Goal: Information Seeking & Learning: Learn about a topic

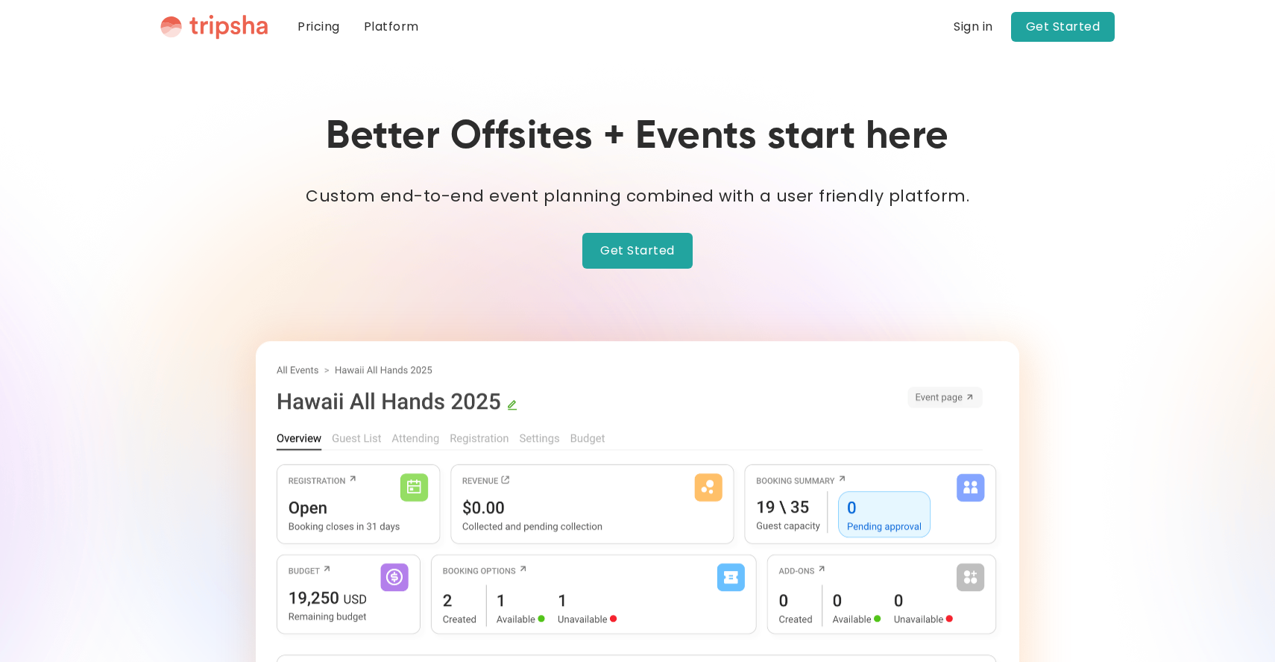
click at [398, 36] on link "Platform" at bounding box center [391, 27] width 79 height 54
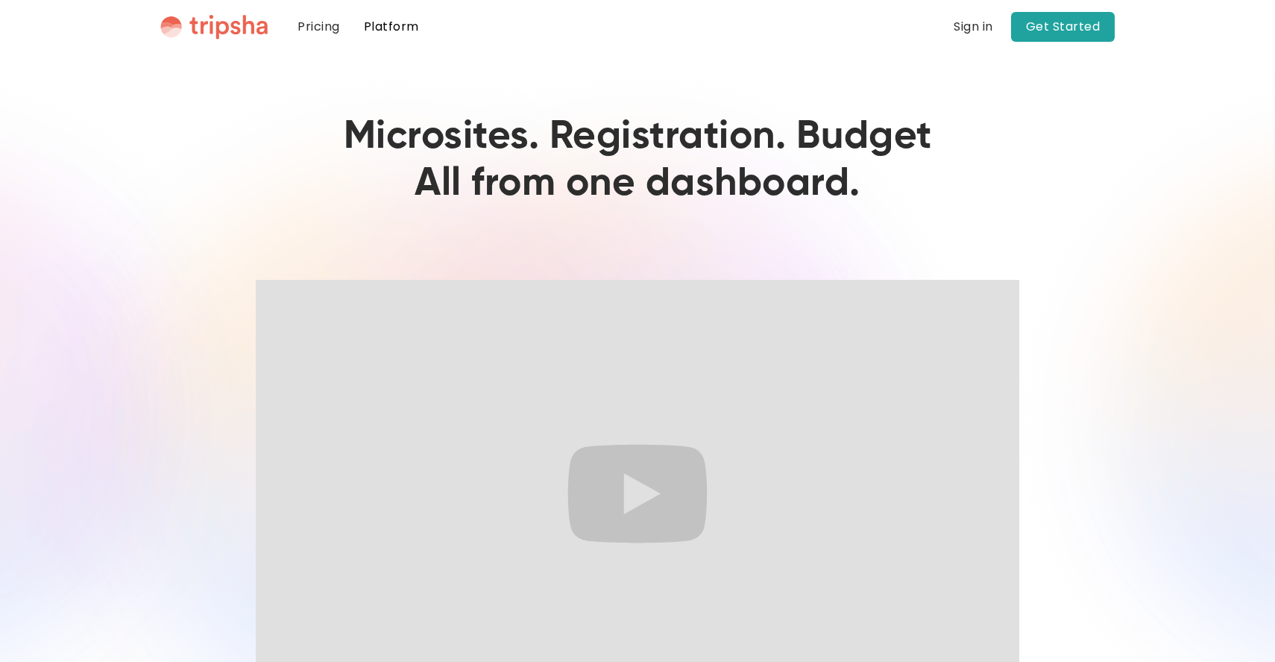
scroll to position [105, 0]
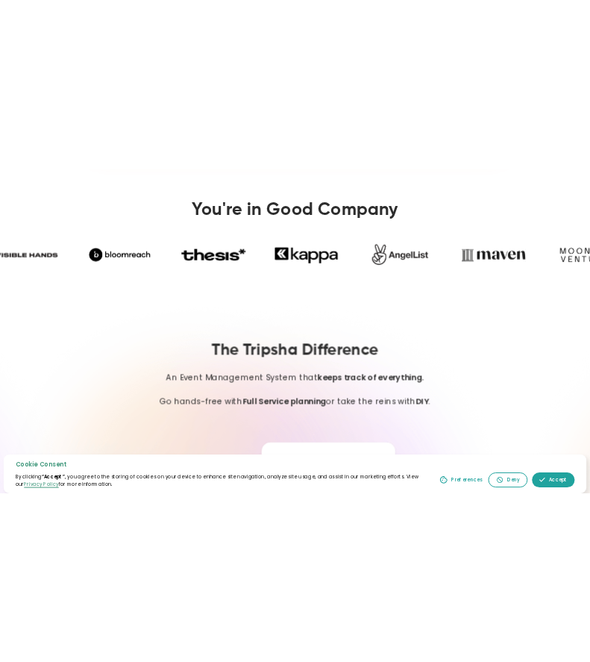
scroll to position [935, 0]
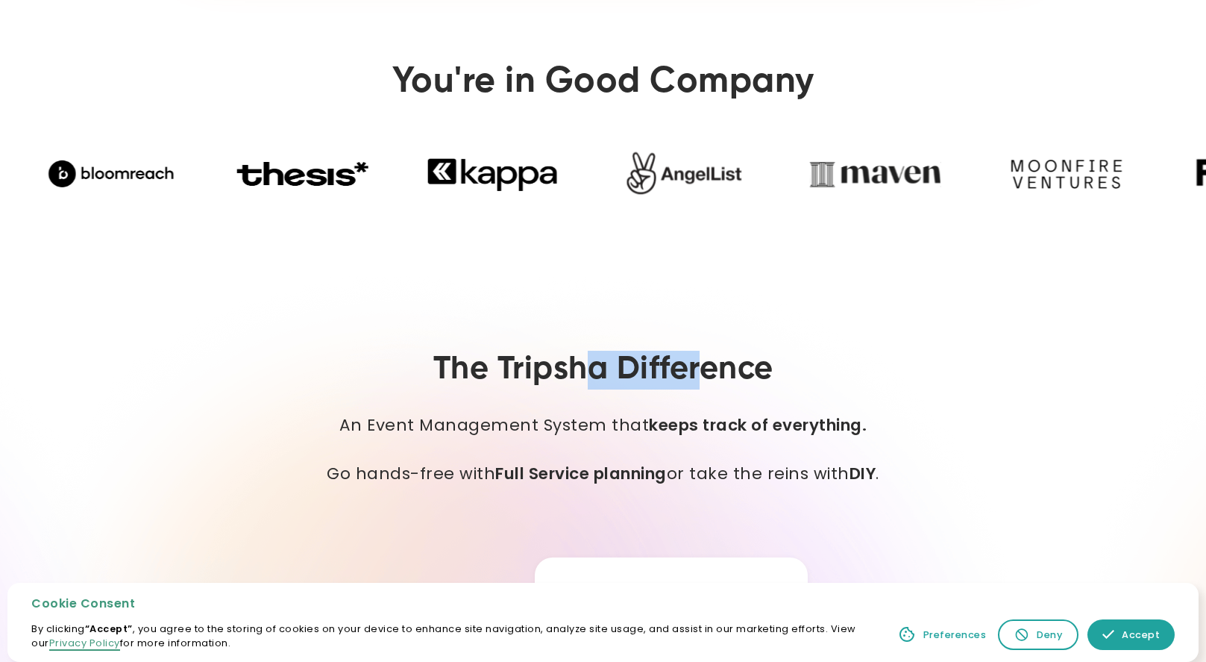
drag, startPoint x: 707, startPoint y: 367, endPoint x: 580, endPoint y: 367, distance: 126.8
click at [580, 367] on h2 "The Tripsha Difference" at bounding box center [603, 370] width 340 height 39
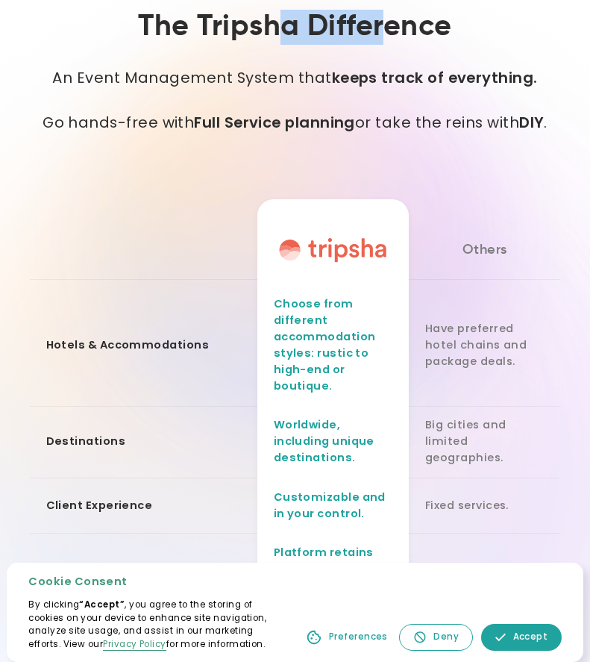
click at [377, 42] on h2 "The Tripsha Difference" at bounding box center [294, 27] width 313 height 35
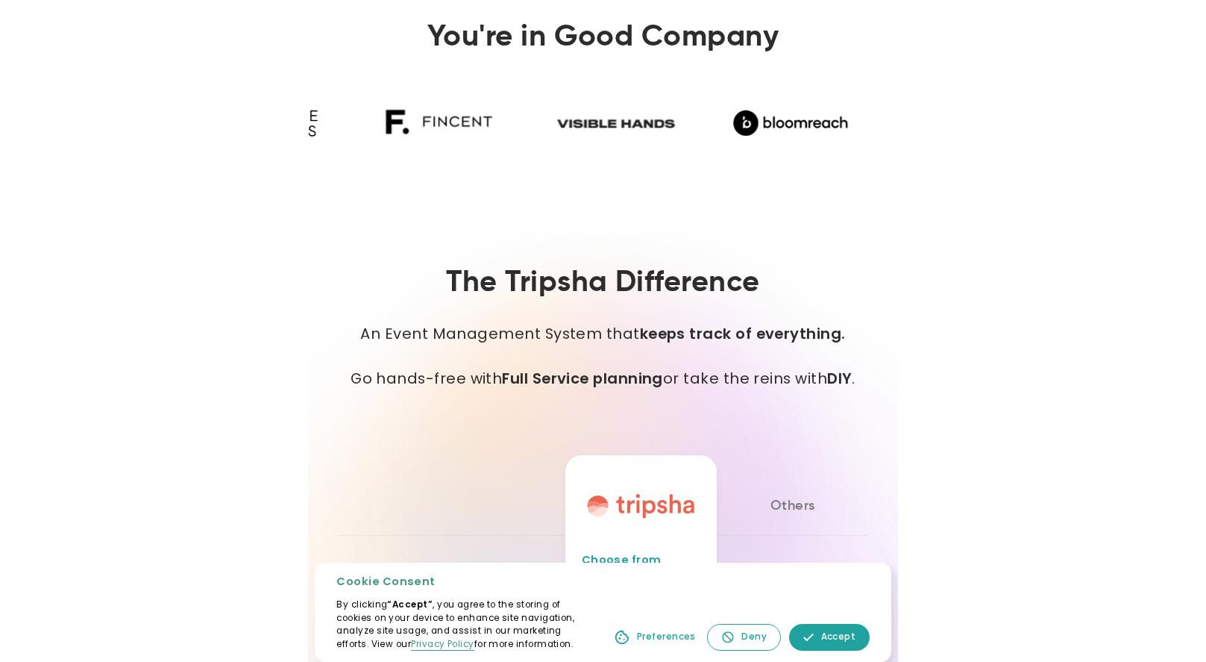
scroll to position [673, 0]
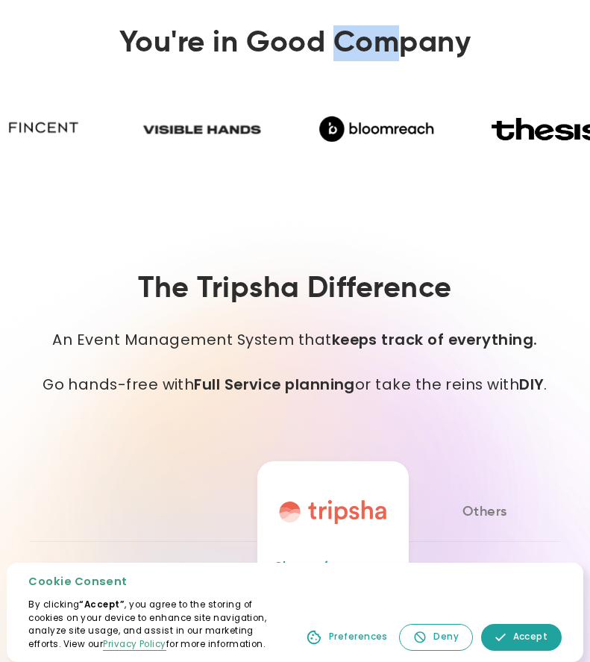
drag, startPoint x: 402, startPoint y: 45, endPoint x: 336, endPoint y: 36, distance: 67.1
click at [336, 36] on h2 "You're in Good Company" at bounding box center [295, 43] width 531 height 36
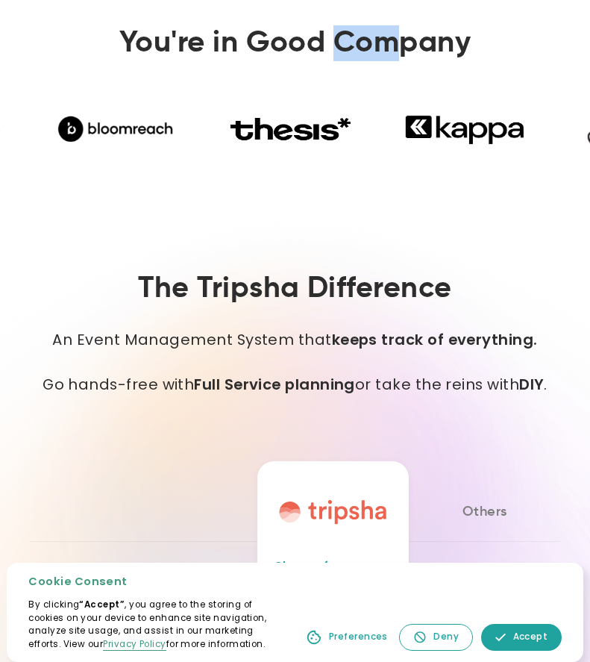
click at [412, 182] on section "You're in Good Company" at bounding box center [295, 94] width 590 height 224
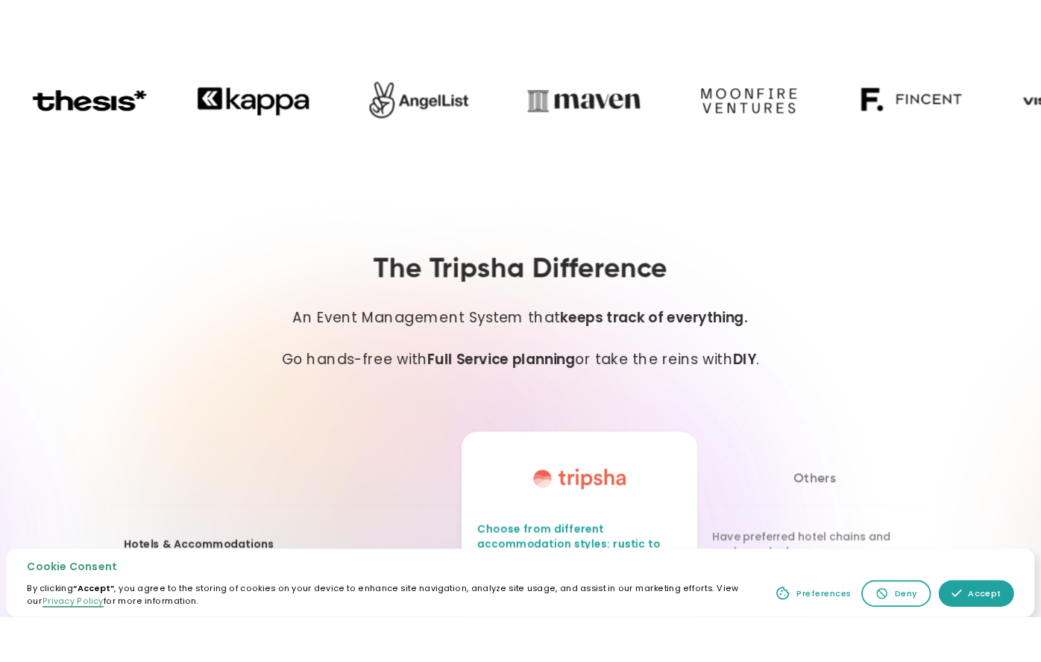
scroll to position [886, 0]
